Goal: Transaction & Acquisition: Obtain resource

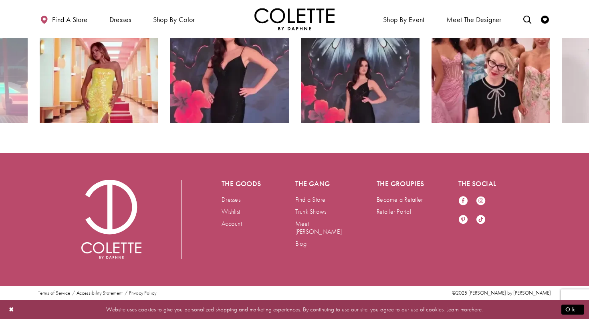
scroll to position [1488, 0]
click at [411, 203] on link "Become a Retailer" at bounding box center [399, 199] width 46 height 8
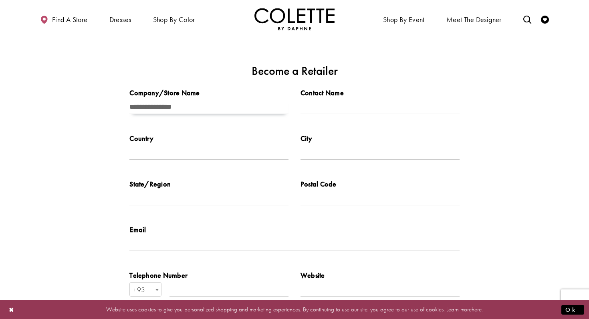
type input "**********"
type input "******"
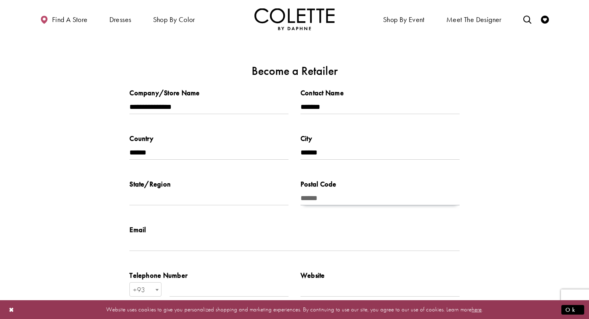
type input "******"
type input "**********"
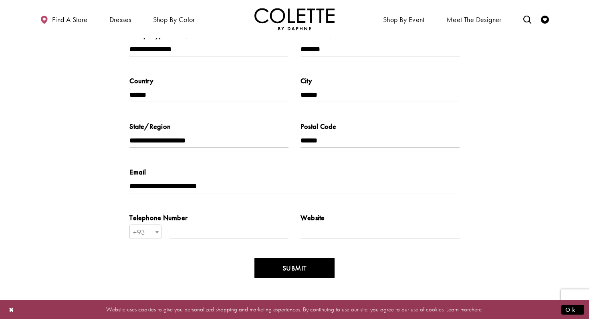
scroll to position [63, 0]
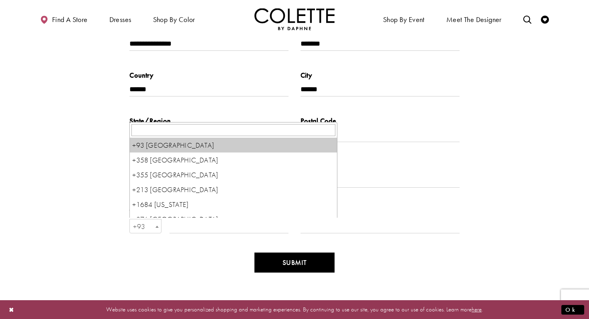
click at [155, 228] on span "Become a Retailer" at bounding box center [157, 226] width 8 height 14
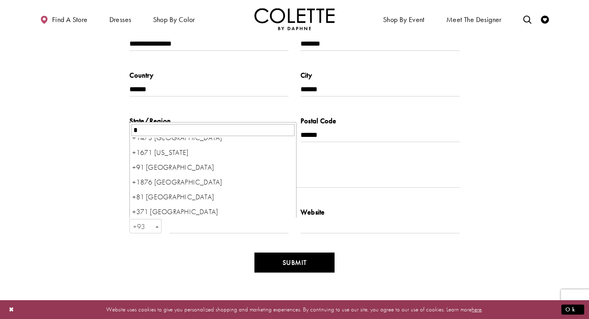
scroll to position [0, 0]
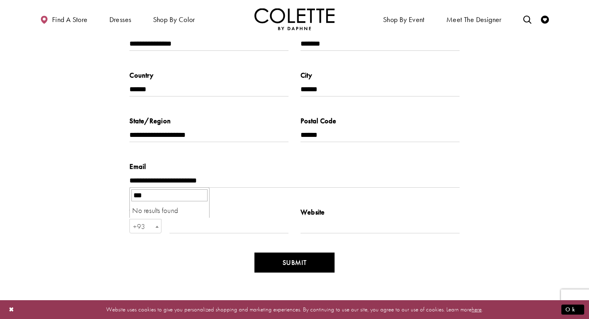
type input "****"
click at [174, 229] on input "Enter Telephone Number" at bounding box center [228, 226] width 119 height 14
type input "**********"
click at [321, 225] on input "Enter Website" at bounding box center [379, 226] width 159 height 14
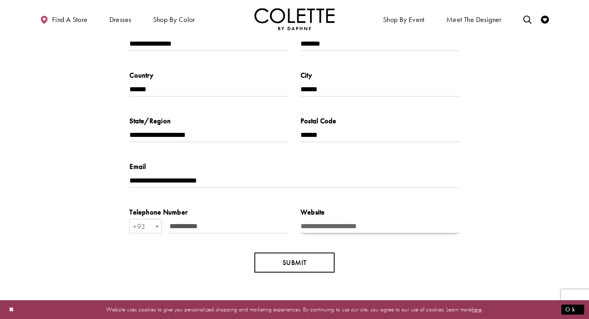
type input "**********"
click at [303, 266] on button "SUBMIT" at bounding box center [294, 263] width 80 height 20
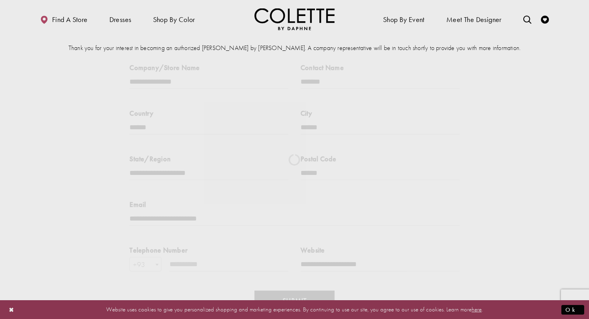
scroll to position [2, 0]
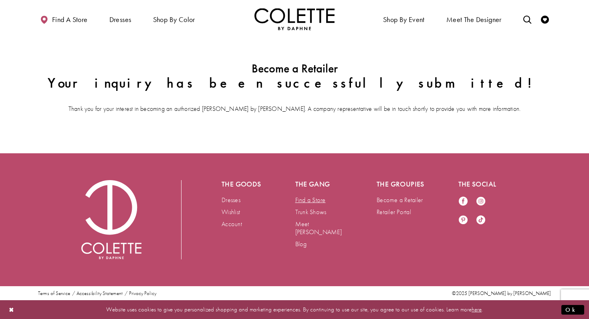
click at [310, 202] on link "Find a Store" at bounding box center [310, 200] width 30 height 8
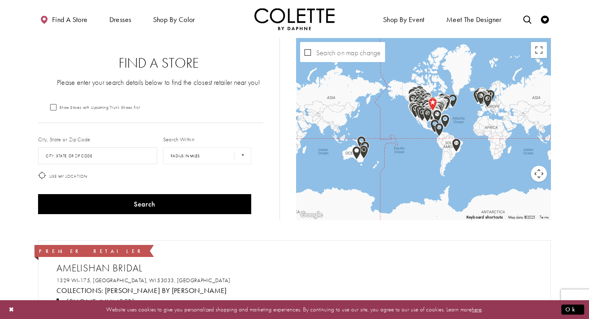
click at [68, 140] on label "City, State or Zip Code" at bounding box center [64, 139] width 52 height 8
click at [68, 153] on input "City, State, or ZIP Code" at bounding box center [97, 155] width 119 height 17
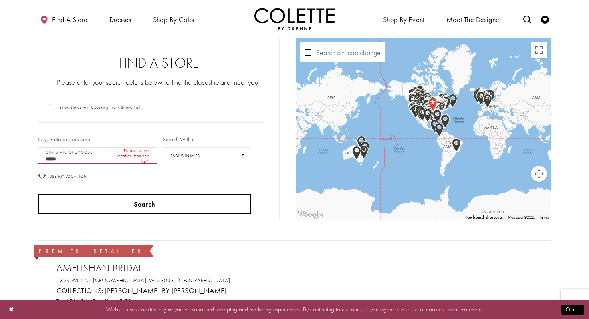
click at [131, 202] on button "Search" at bounding box center [144, 204] width 213 height 20
click at [148, 208] on button "Search" at bounding box center [144, 204] width 213 height 20
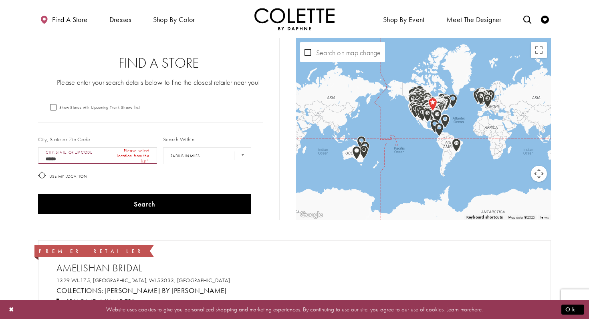
click at [154, 109] on div "Show Stores with Upcoming Trunk Shows first" at bounding box center [150, 106] width 225 height 7
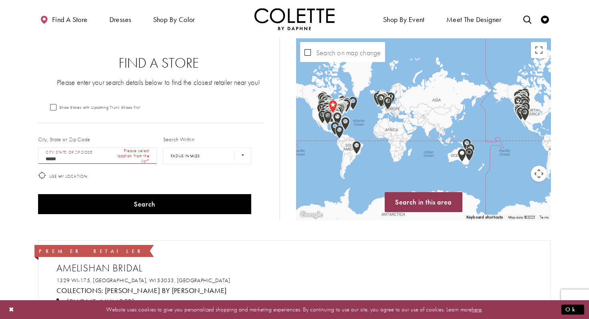
drag, startPoint x: 344, startPoint y: 135, endPoint x: 452, endPoint y: 137, distance: 107.7
click at [451, 137] on div "Map with store locations" at bounding box center [423, 129] width 255 height 182
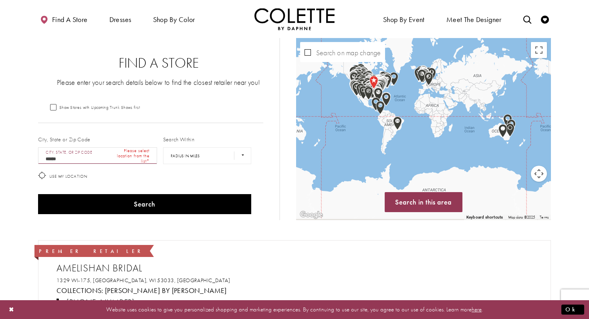
drag, startPoint x: 321, startPoint y: 118, endPoint x: 469, endPoint y: 95, distance: 149.1
click at [469, 95] on div "Map with store locations" at bounding box center [423, 129] width 255 height 182
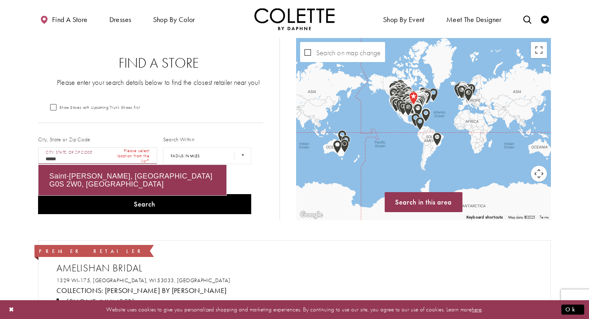
drag, startPoint x: 73, startPoint y: 159, endPoint x: 30, endPoint y: 157, distance: 43.3
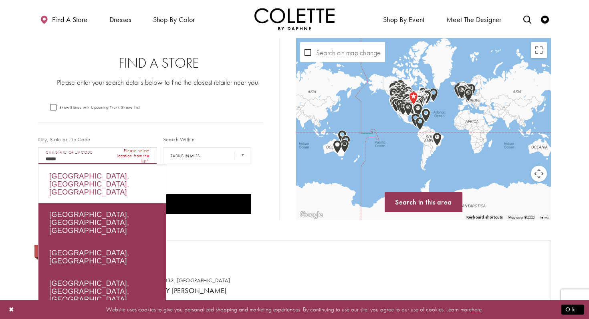
click at [78, 174] on div "Québec, QC, Canada" at bounding box center [101, 184] width 127 height 38
type input "**********"
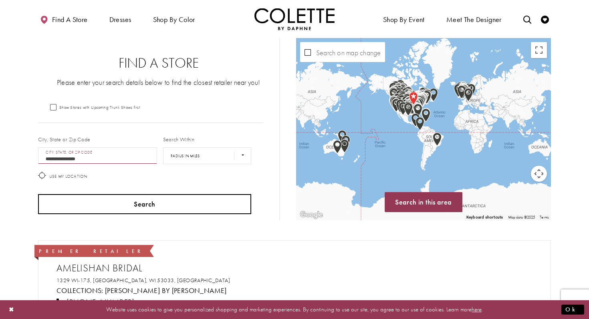
click at [124, 197] on button "Search" at bounding box center [144, 204] width 213 height 20
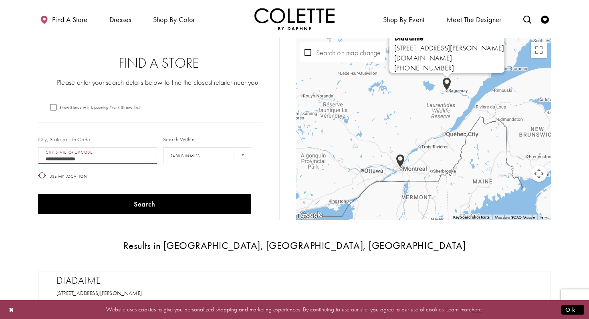
click at [447, 90] on img "Map with store locations" at bounding box center [446, 84] width 9 height 14
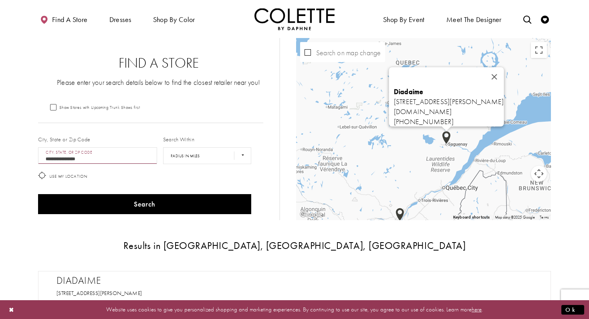
click at [400, 221] on div "Results in Québec, QC, Canada Diadaime 750 Rue d'Alma, Chicoutimi, QC G7H 4E6, …" at bounding box center [294, 316] width 513 height 193
click at [400, 218] on img "Map with store locations" at bounding box center [399, 215] width 9 height 14
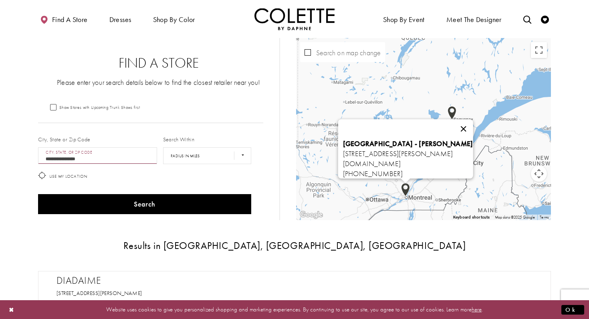
click at [473, 125] on button "Close" at bounding box center [462, 128] width 19 height 19
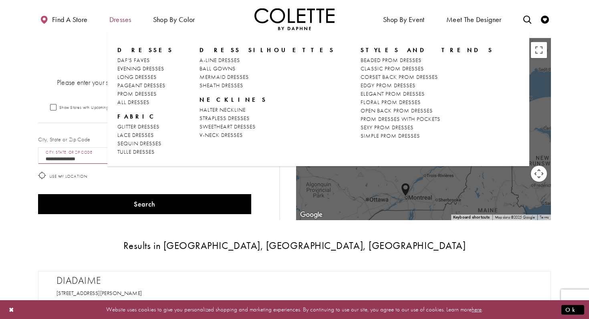
click at [125, 23] on span "Dresses" at bounding box center [120, 20] width 22 height 8
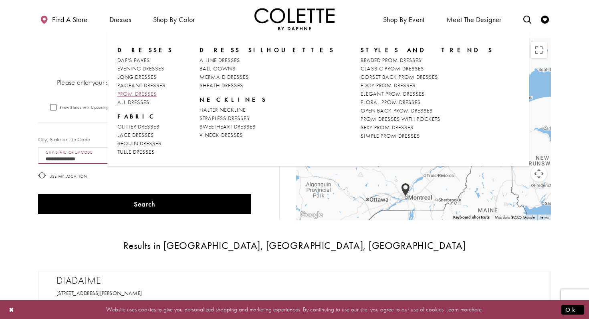
click at [141, 93] on span "PROM DRESSES" at bounding box center [136, 93] width 39 height 7
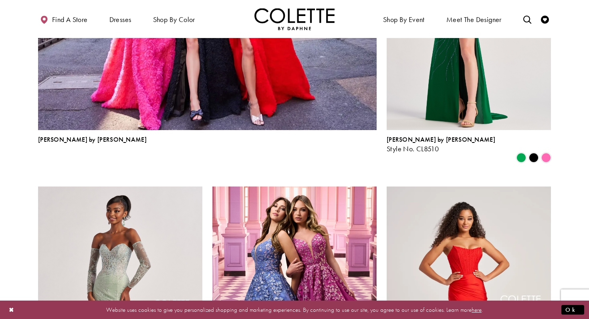
scroll to position [1078, 0]
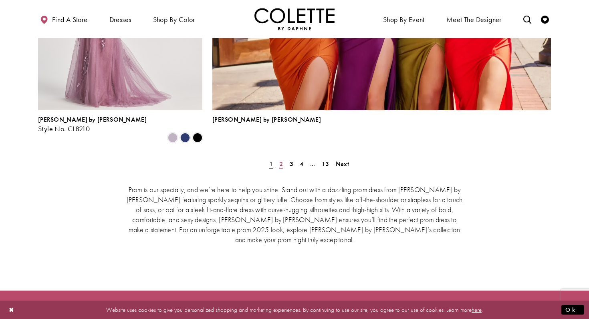
click at [281, 160] on span "2" at bounding box center [281, 164] width 4 height 8
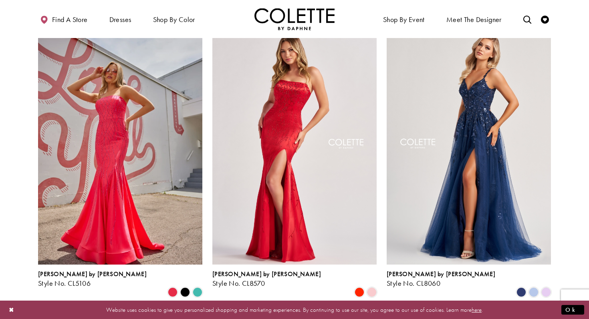
scroll to position [230, 0]
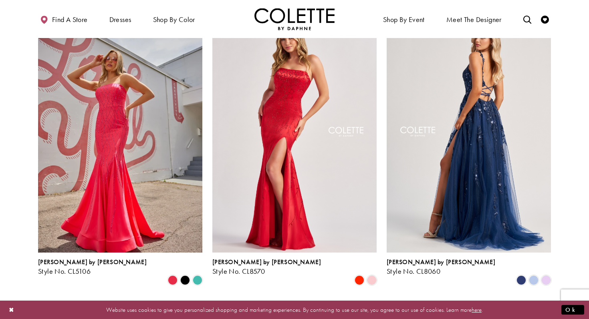
drag, startPoint x: 456, startPoint y: 155, endPoint x: 446, endPoint y: 217, distance: 63.3
click at [446, 217] on img "Visit Colette by Daphne Style No. CL8060 Page" at bounding box center [468, 133] width 164 height 239
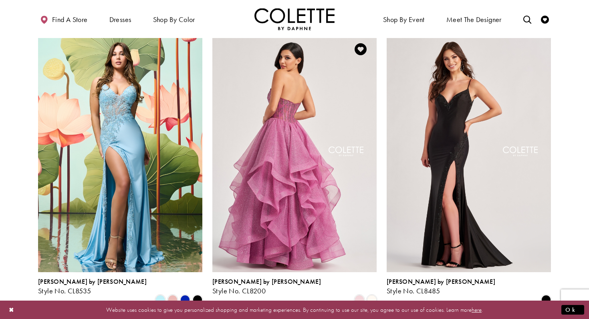
scroll to position [1102, 0]
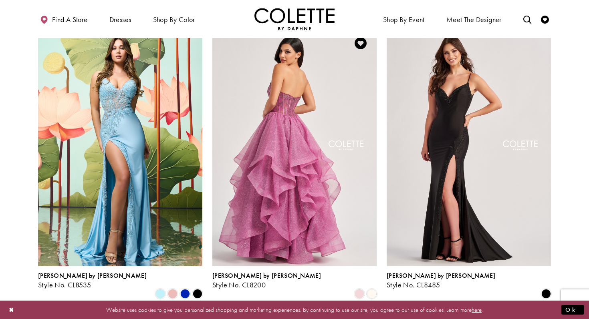
click at [300, 147] on img "Visit Colette by Daphne Style No. CL8200 Page" at bounding box center [294, 146] width 164 height 239
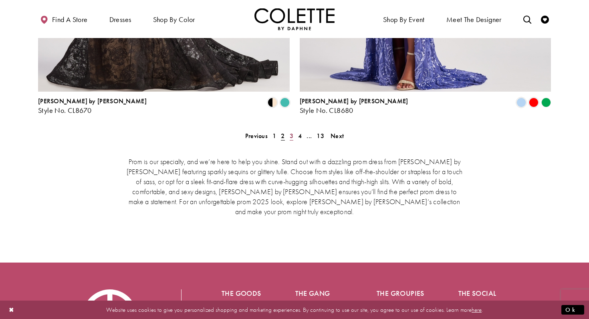
click at [290, 132] on span "3" at bounding box center [292, 136] width 4 height 8
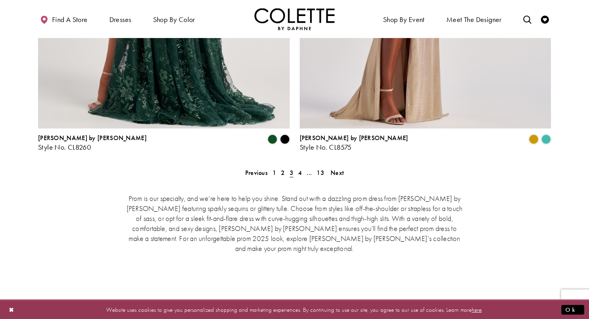
scroll to position [1702, 0]
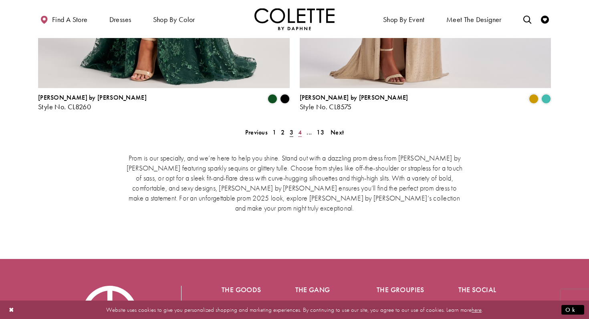
click at [300, 128] on span "4" at bounding box center [300, 132] width 4 height 8
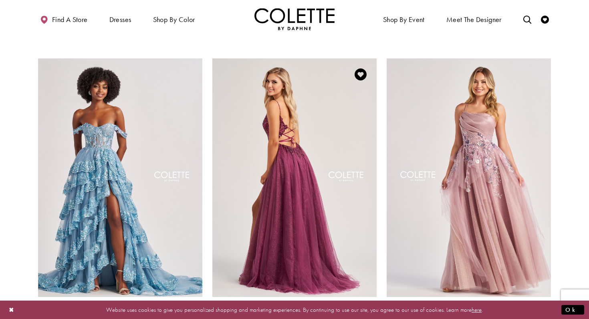
scroll to position [808, 0]
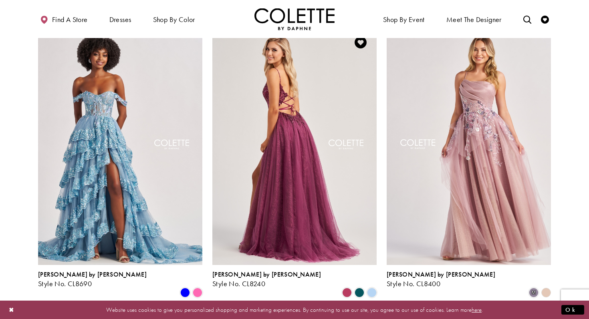
click at [307, 197] on img "Visit Colette by Daphne Style No. CL8240 Page" at bounding box center [294, 145] width 164 height 239
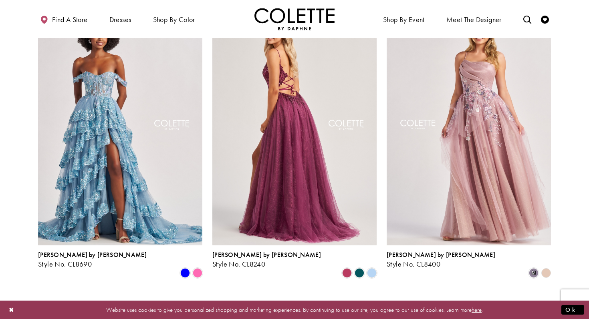
scroll to position [803, 0]
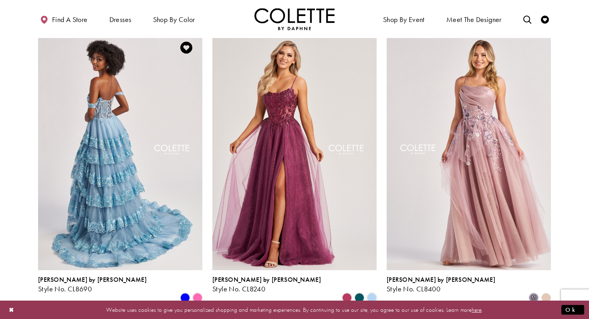
click at [129, 153] on img "Visit Colette by Daphne Style No. CL8690 Page" at bounding box center [120, 151] width 164 height 239
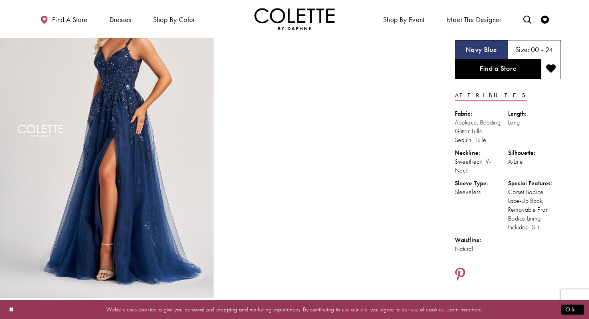
scroll to position [66, 0]
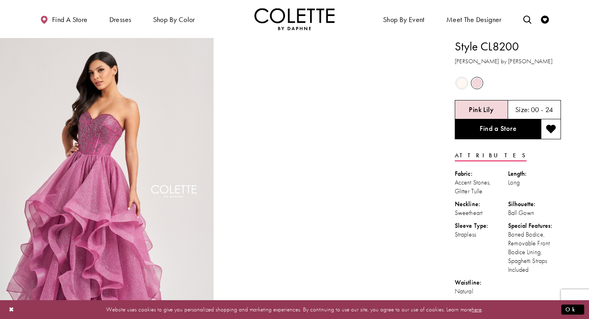
click at [476, 84] on span "Product color controls state depends on size chosen" at bounding box center [477, 83] width 10 height 10
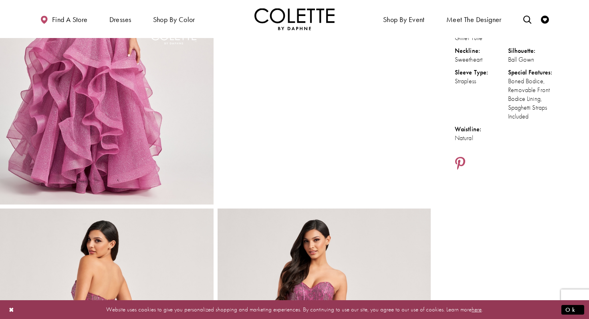
scroll to position [177, 0]
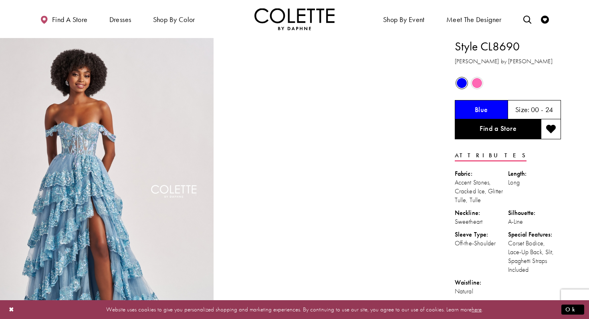
click at [461, 84] on span "Product color controls state depends on size chosen" at bounding box center [462, 83] width 10 height 10
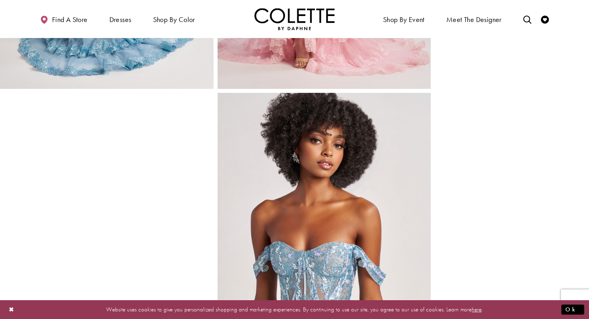
scroll to position [756, 0]
